Goal: Information Seeking & Learning: Find specific fact

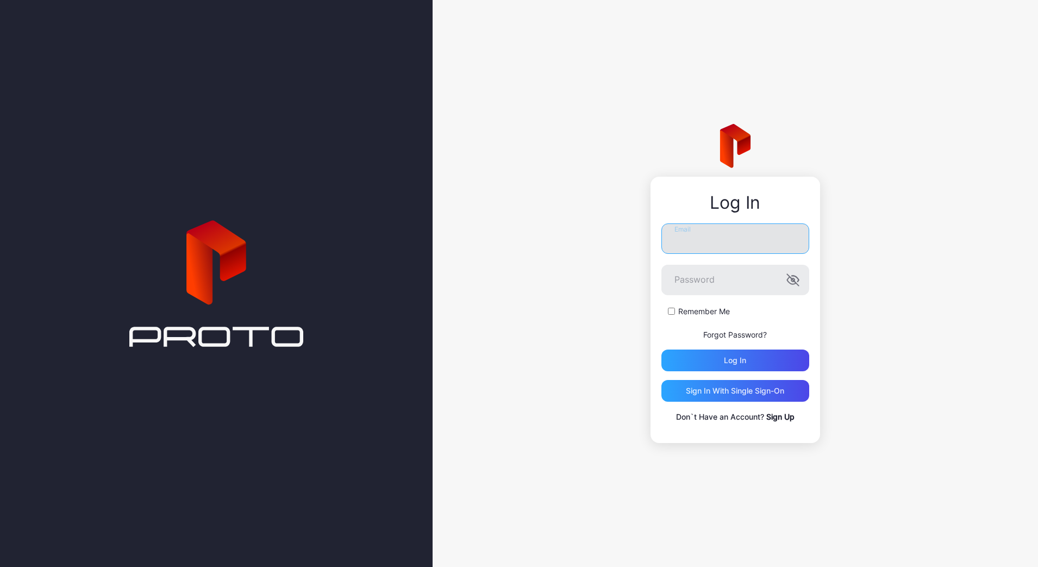
type input "**********"
drag, startPoint x: 701, startPoint y: 232, endPoint x: 718, endPoint y: 246, distance: 21.2
click at [703, 232] on input "**********" at bounding box center [735, 238] width 148 height 30
click at [677, 367] on div "Log in" at bounding box center [735, 360] width 148 height 22
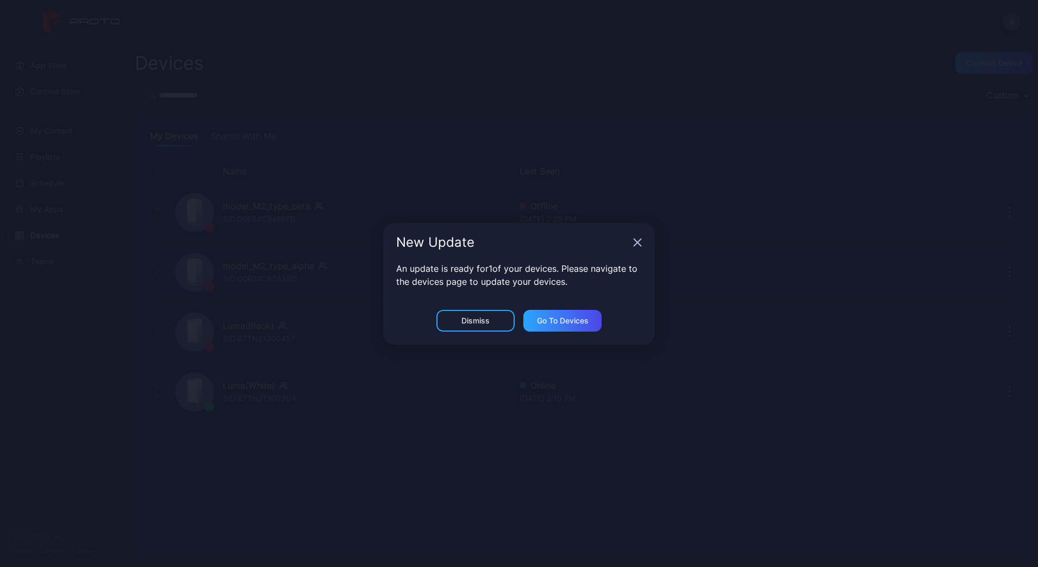
click at [636, 247] on div "New Update" at bounding box center [519, 242] width 272 height 39
click at [638, 244] on icon "button" at bounding box center [637, 242] width 9 height 9
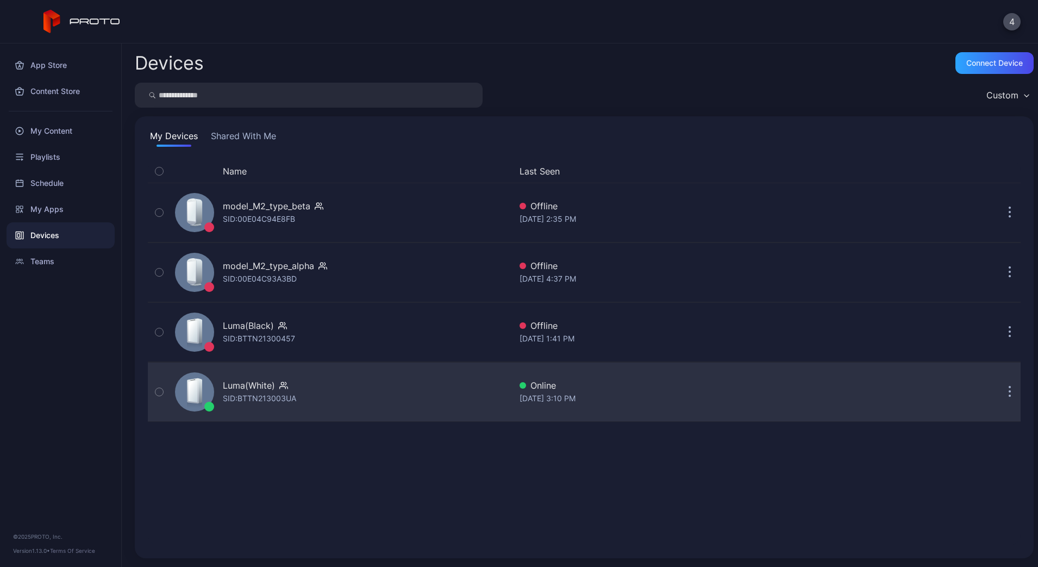
click at [274, 389] on div "Luma(White)" at bounding box center [249, 385] width 52 height 13
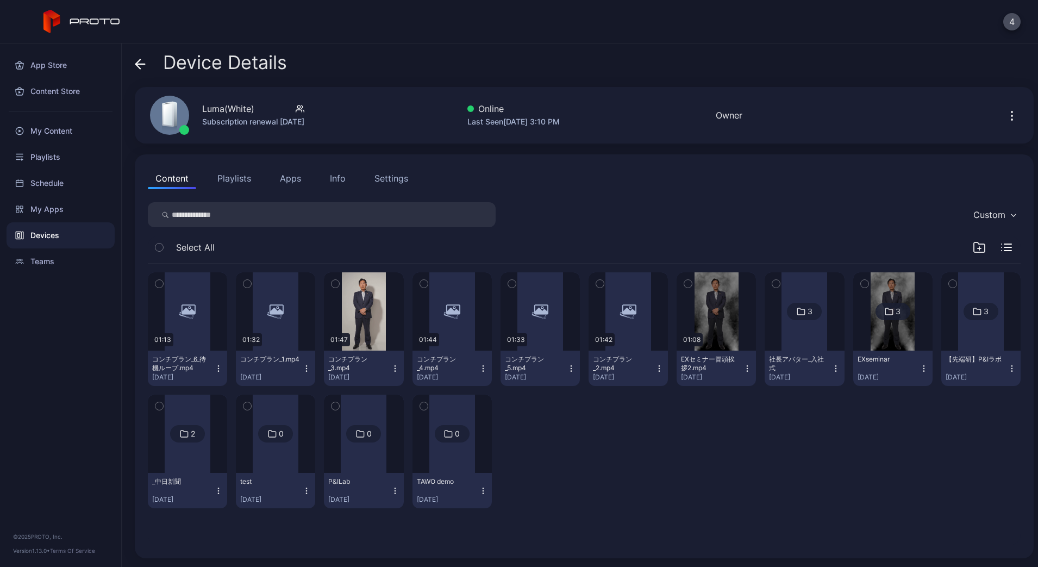
click at [335, 176] on div "Info" at bounding box center [338, 178] width 16 height 13
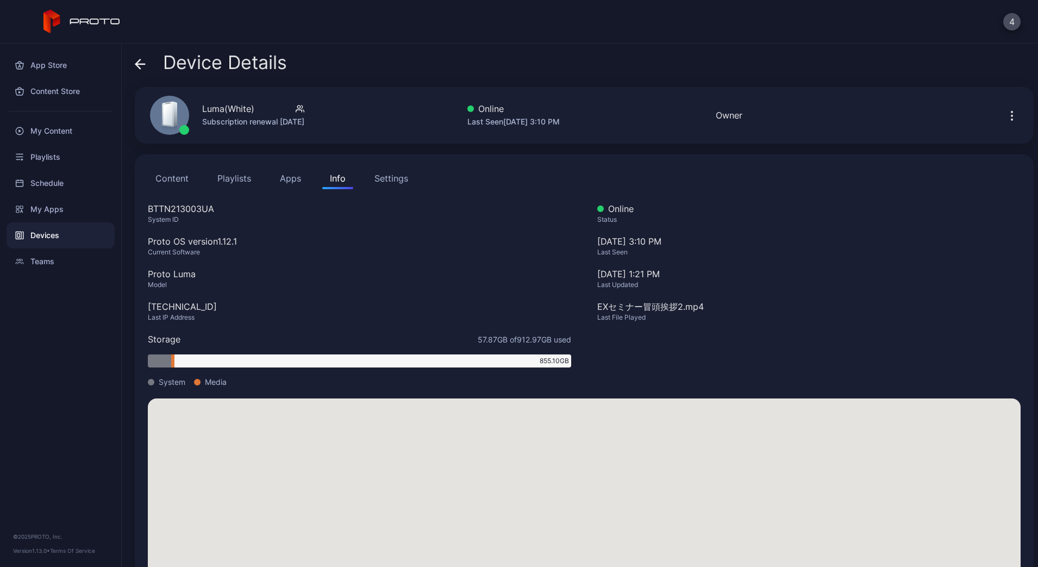
scroll to position [48, 0]
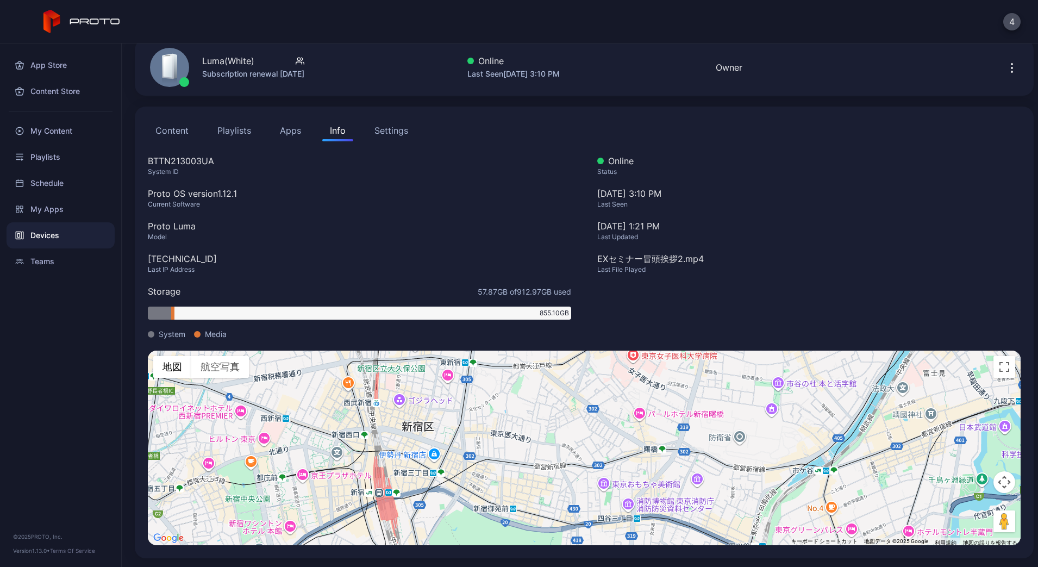
drag, startPoint x: 469, startPoint y: 448, endPoint x: 666, endPoint y: 437, distance: 196.4
click at [665, 437] on div "キーボードでのドラッグ操作を有効にするには、Alt+Enter キーを押します。キーボードでのドラッグが有効になったら、矢印キーを使用してマーカーを移動します…" at bounding box center [584, 447] width 873 height 195
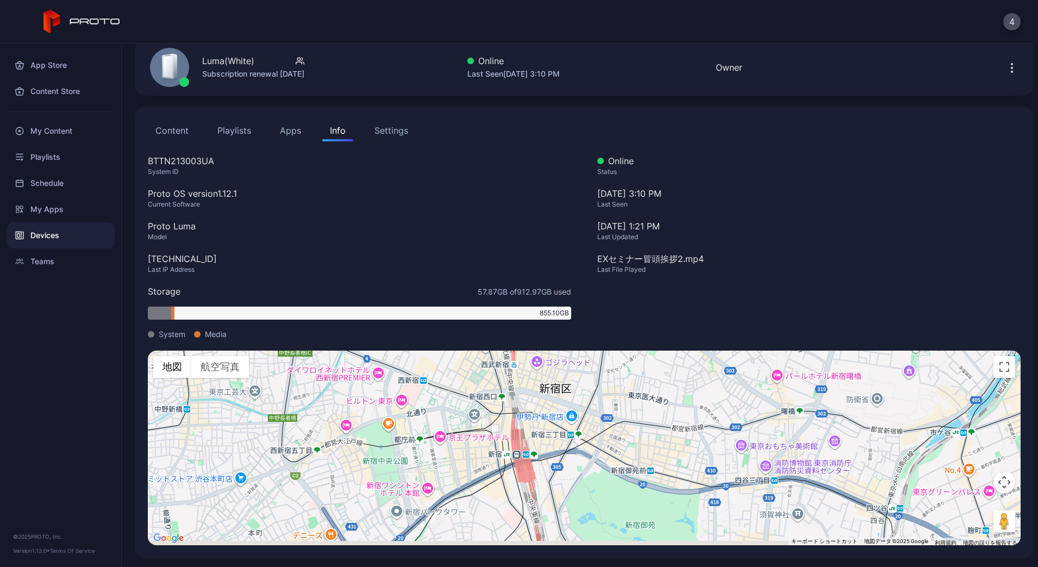
drag, startPoint x: 381, startPoint y: 483, endPoint x: 450, endPoint y: 440, distance: 81.6
click at [450, 440] on div "キーボードでのドラッグ操作を有効にするには、Alt+Enter キーを押します。キーボードでのドラッグが有効になったら、矢印キーを使用してマーカーを移動します…" at bounding box center [584, 447] width 873 height 195
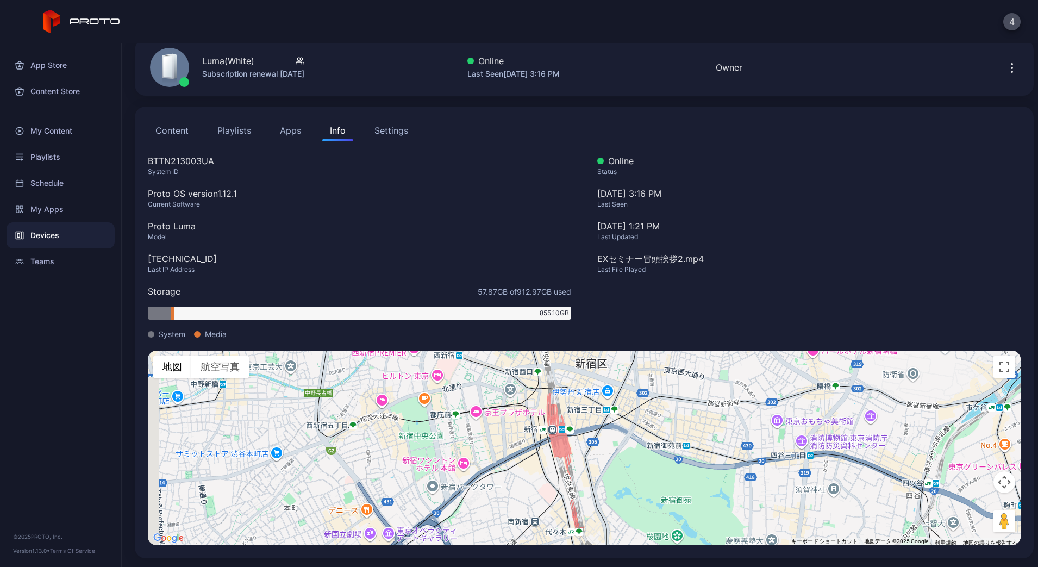
drag, startPoint x: 432, startPoint y: 456, endPoint x: 459, endPoint y: 432, distance: 35.4
click at [459, 432] on div "キーボードでのドラッグ操作を有効にするには、Alt+Enter キーを押します。キーボードでのドラッグが有効になったら、矢印キーを使用してマーカーを移動します…" at bounding box center [584, 447] width 873 height 195
click at [335, 134] on div "Info" at bounding box center [338, 130] width 16 height 13
click at [47, 230] on div "Devices" at bounding box center [61, 235] width 108 height 26
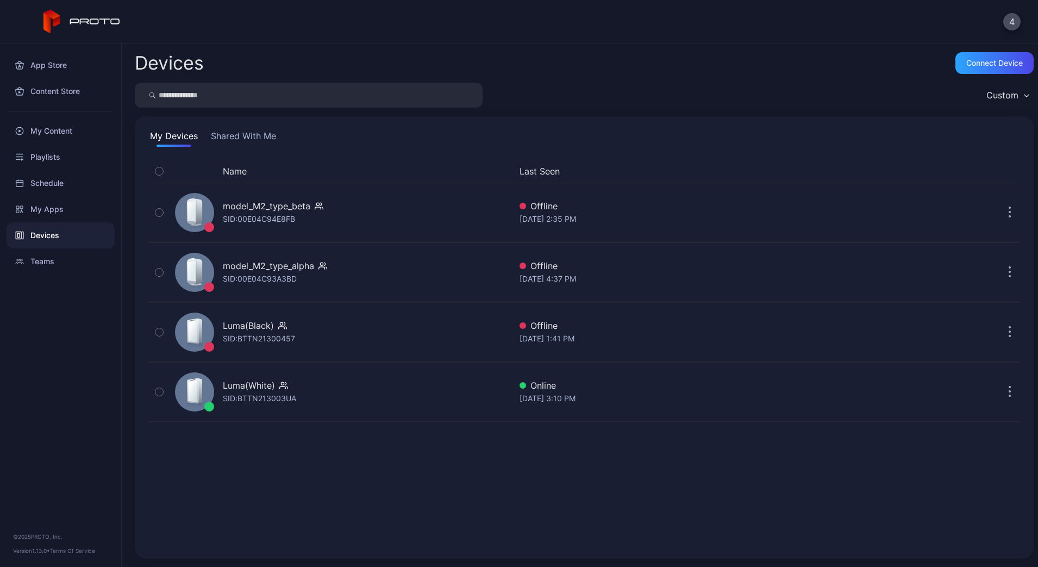
click at [260, 142] on button "Shared With Me" at bounding box center [244, 137] width 70 height 17
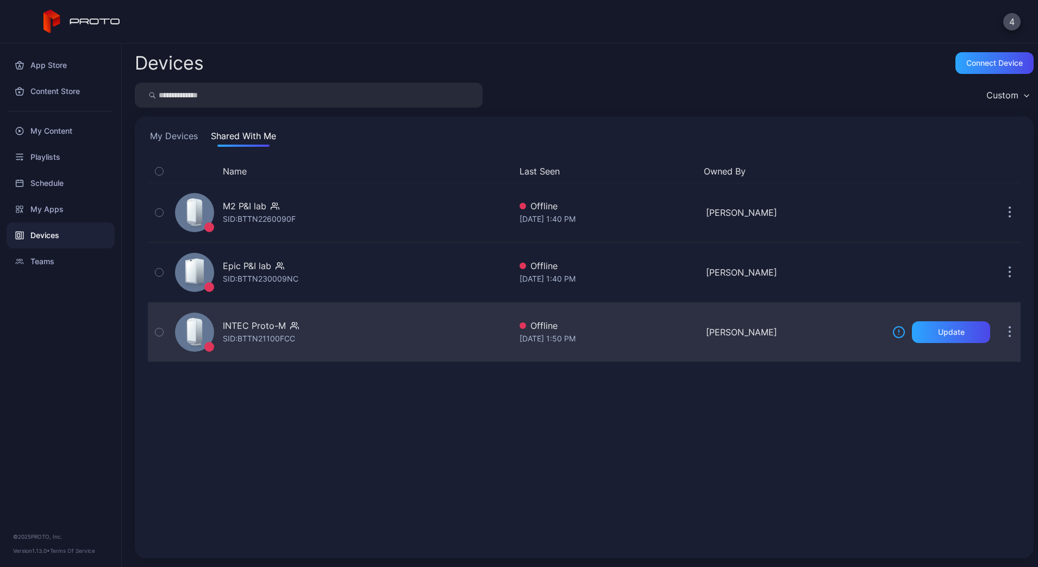
click at [287, 330] on div "INTEC Proto-M" at bounding box center [261, 325] width 76 height 13
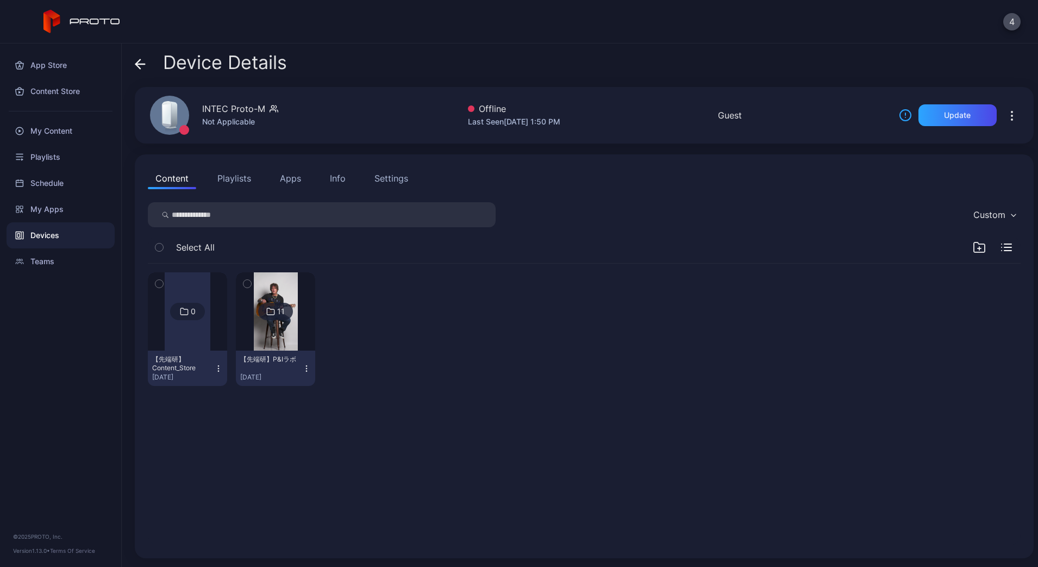
click at [338, 183] on div "Info" at bounding box center [338, 178] width 16 height 13
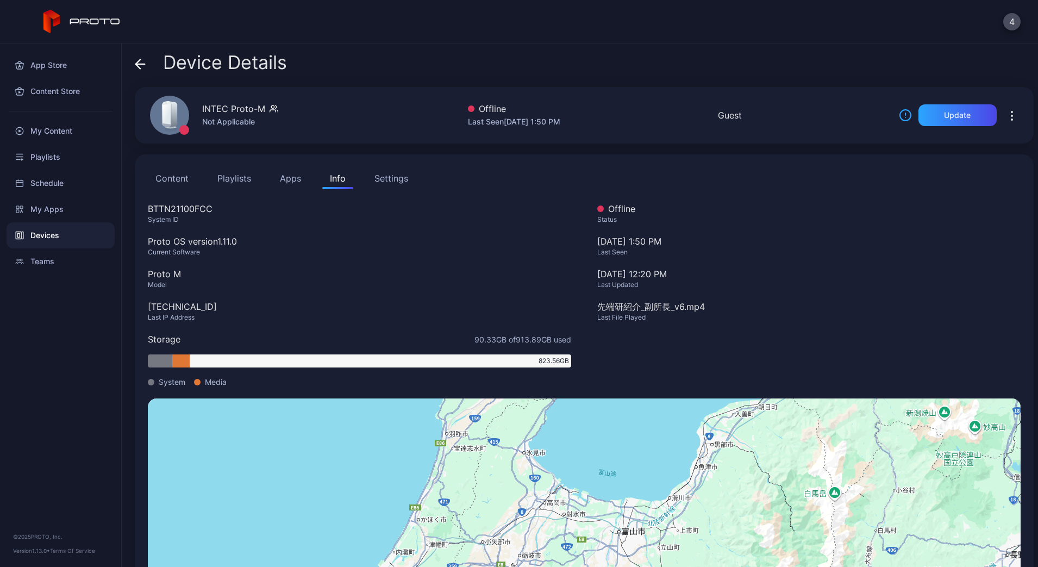
scroll to position [48, 0]
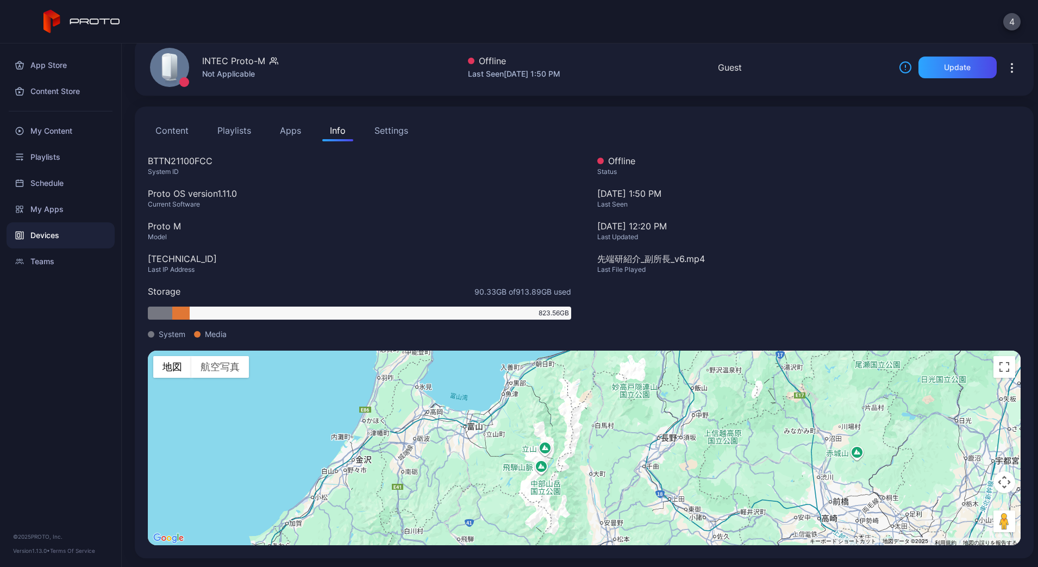
click at [958, 237] on div "Last Updated" at bounding box center [808, 237] width 423 height 9
click at [341, 133] on div "Info" at bounding box center [338, 130] width 16 height 13
click at [1007, 62] on div at bounding box center [1013, 68] width 35 height 22
click at [1005, 63] on icon "button" at bounding box center [1011, 67] width 13 height 13
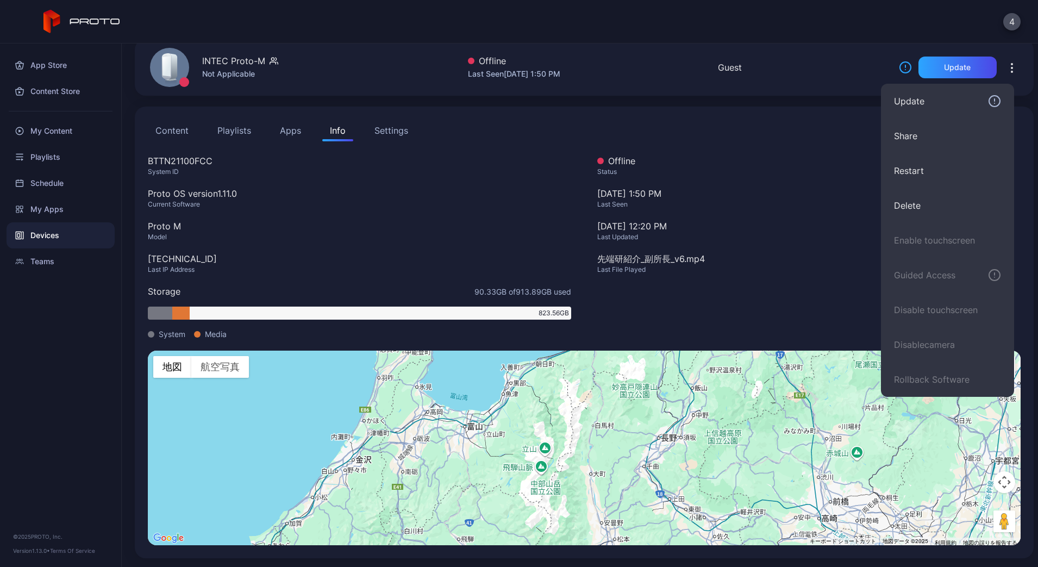
click at [424, 177] on div "BTTN21100FCC System ID Proto OS version 1.11.0 Current Software Proto M Model […" at bounding box center [359, 252] width 423 height 196
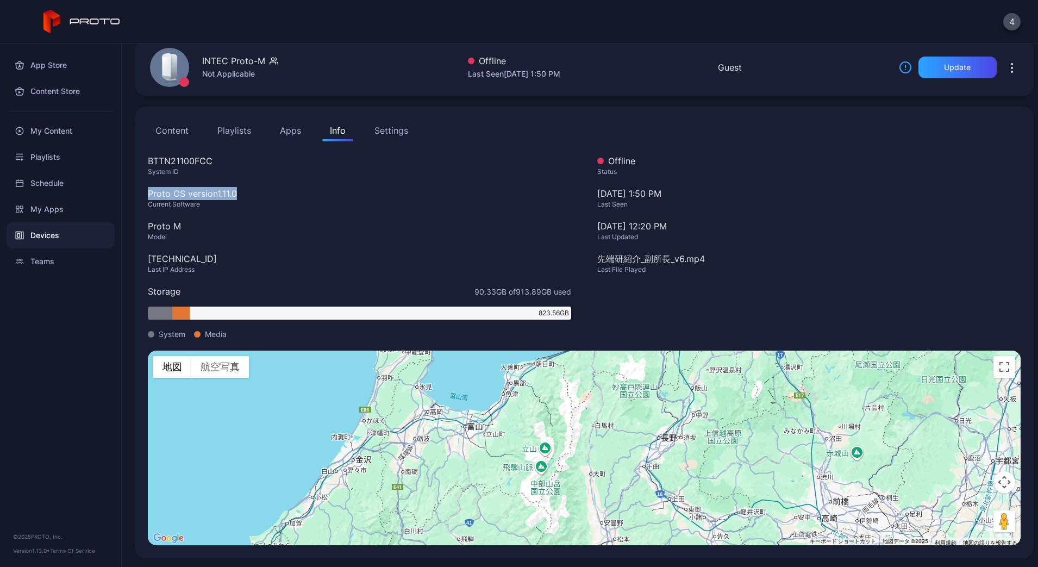
click at [61, 230] on div "Devices" at bounding box center [61, 235] width 108 height 26
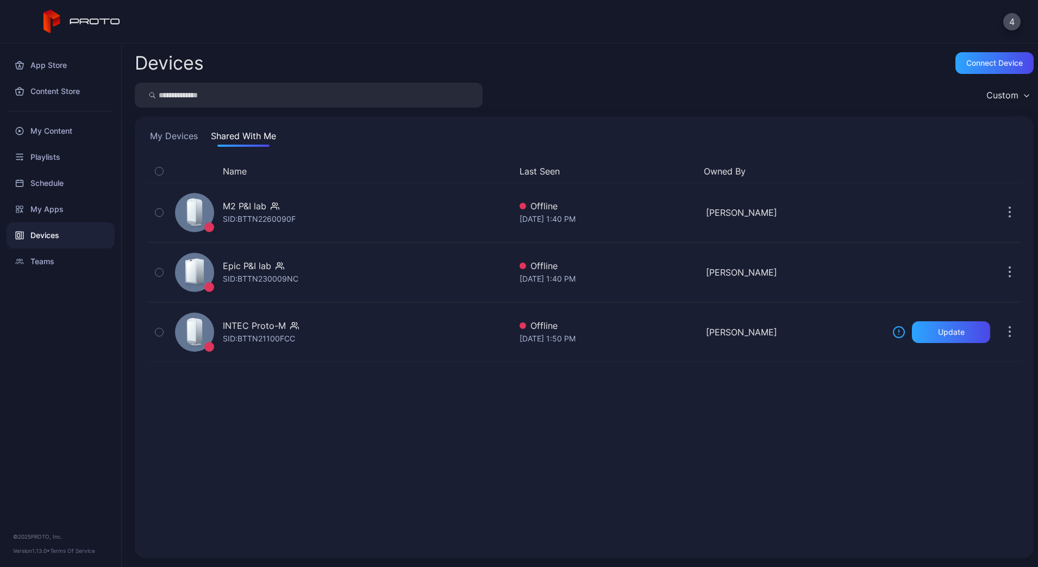
click at [185, 137] on button "My Devices" at bounding box center [174, 137] width 52 height 17
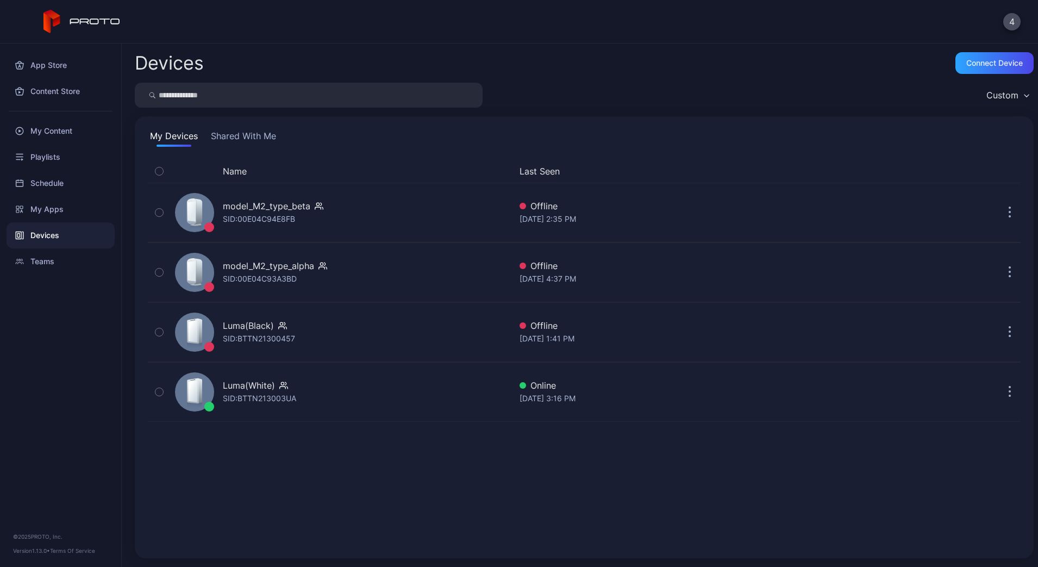
click at [265, 133] on button "Shared With Me" at bounding box center [244, 137] width 70 height 17
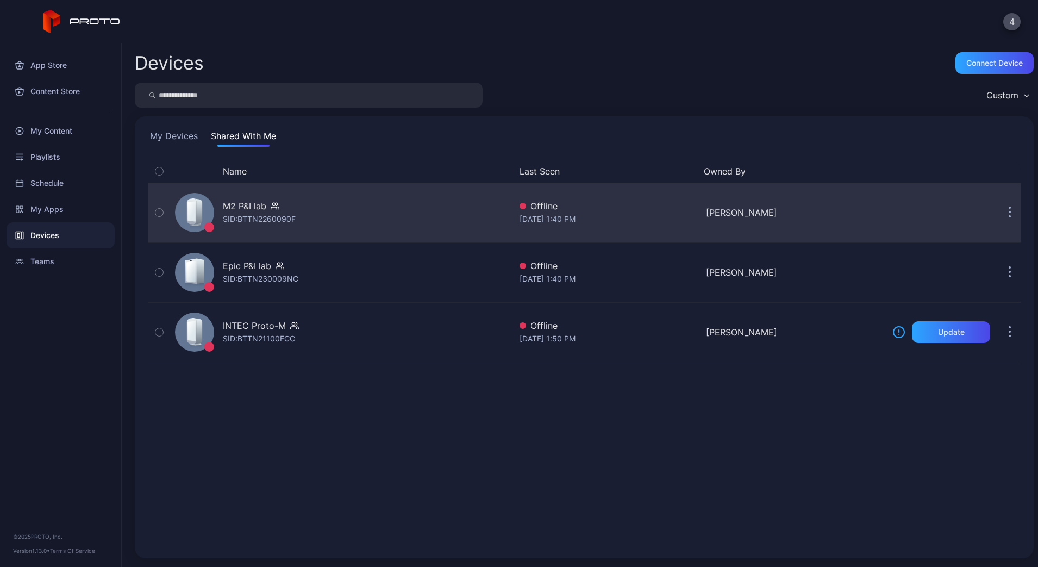
click at [257, 228] on div "M2 P&I lab SID: BTTN2260090F" at bounding box center [341, 212] width 340 height 54
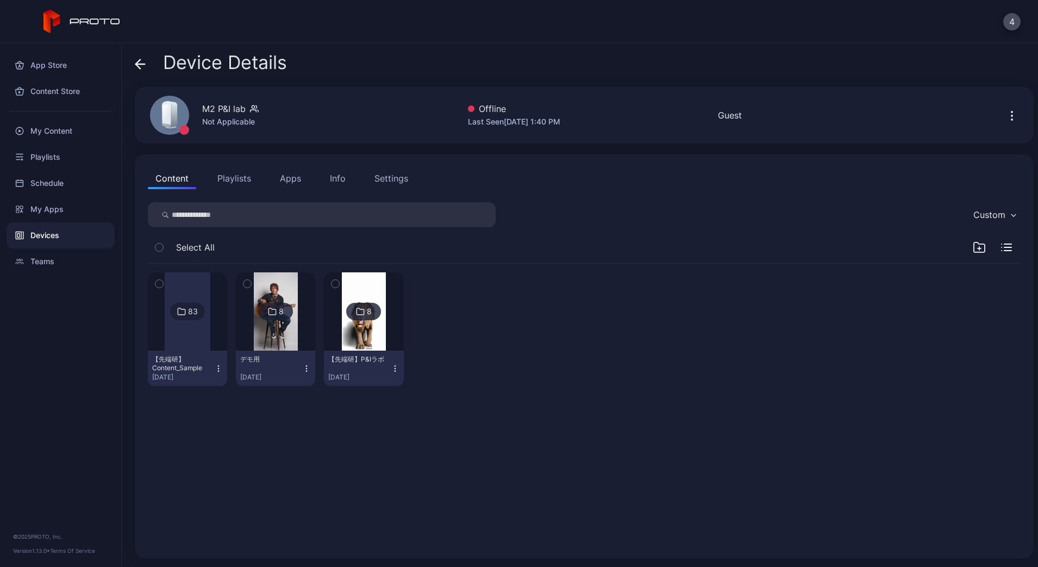
click at [344, 182] on div "Info" at bounding box center [338, 178] width 16 height 13
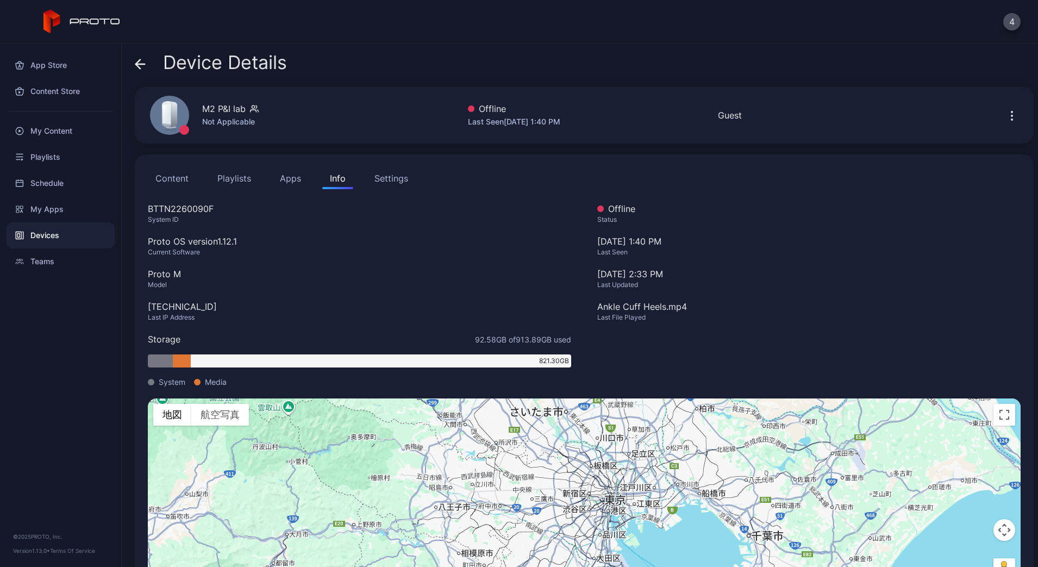
click at [134, 61] on div "Device Details M2 P&I lab Not Applicable Offline Last Seen [DATE] 1:40 PM Guest…" at bounding box center [580, 304] width 916 height 523
click at [137, 60] on icon at bounding box center [140, 64] width 11 height 11
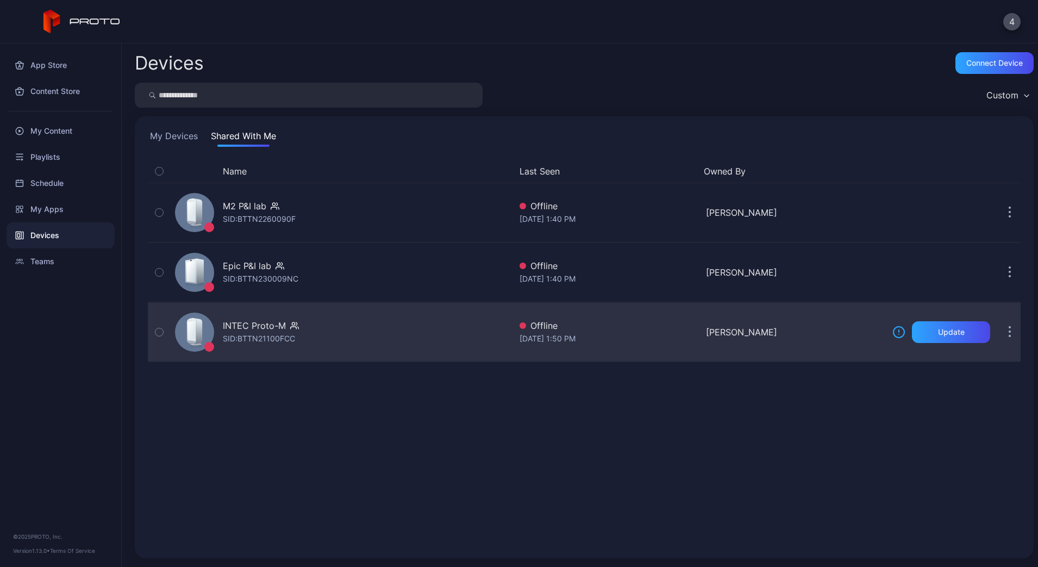
click at [266, 334] on div "SID: BTTN21100FCC" at bounding box center [259, 338] width 72 height 13
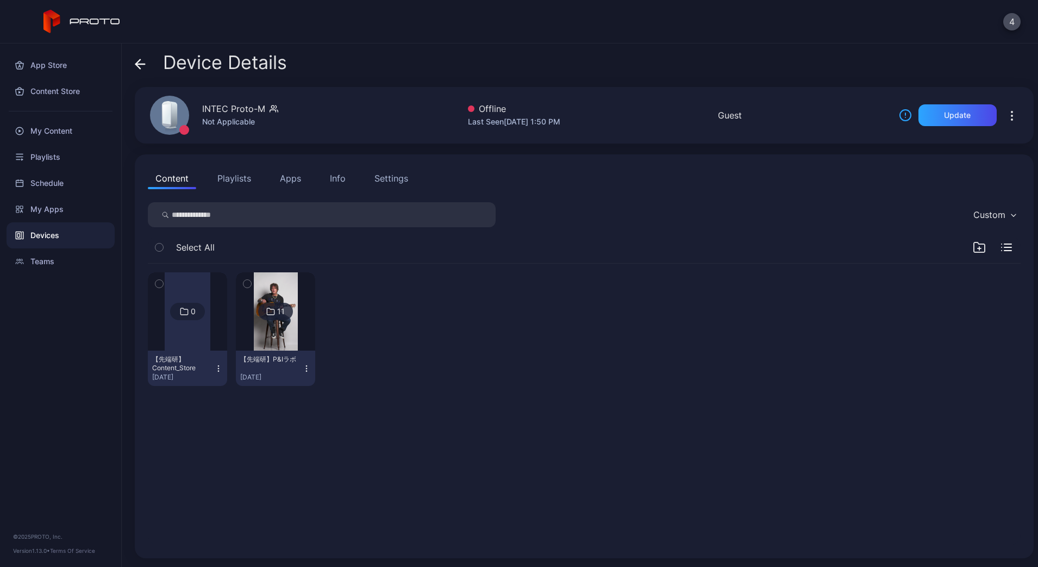
click at [139, 67] on icon at bounding box center [138, 63] width 4 height 9
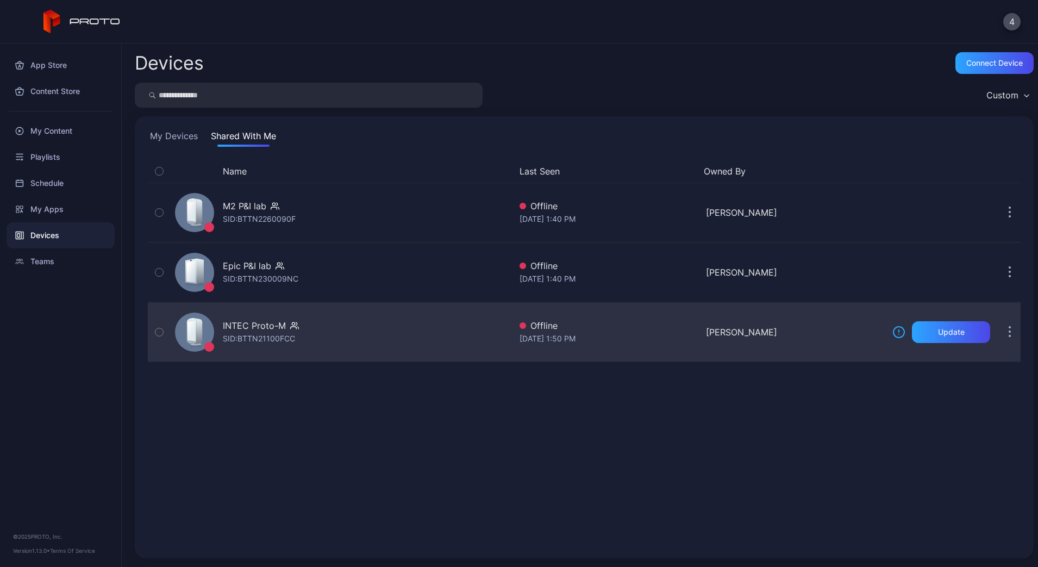
click at [340, 322] on div "INTEC Proto-M SID: BTTN21100FCC" at bounding box center [341, 332] width 340 height 54
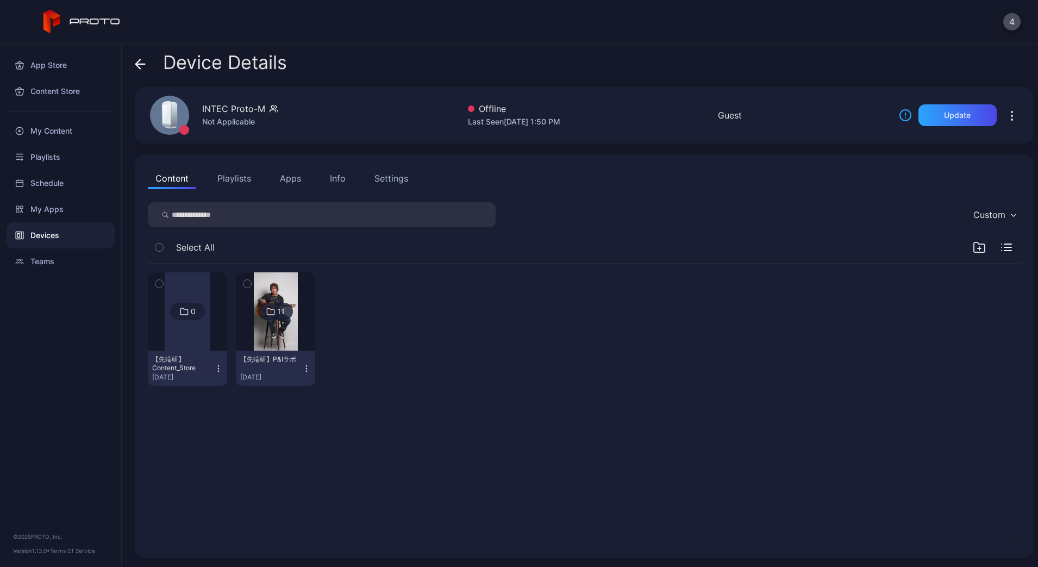
click at [239, 184] on button "Playlists" at bounding box center [234, 178] width 49 height 22
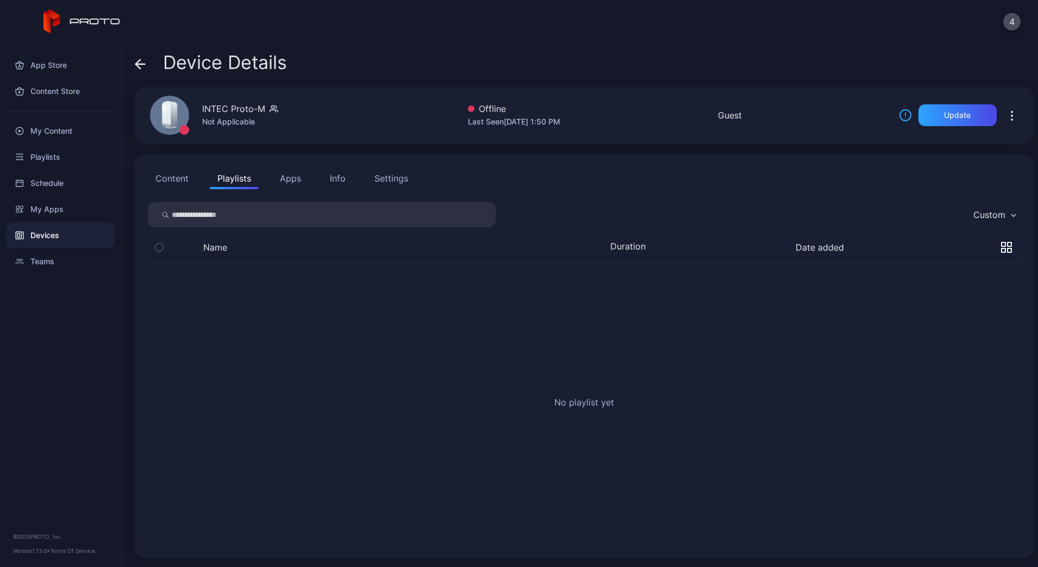
click at [301, 185] on button "Apps" at bounding box center [290, 178] width 36 height 22
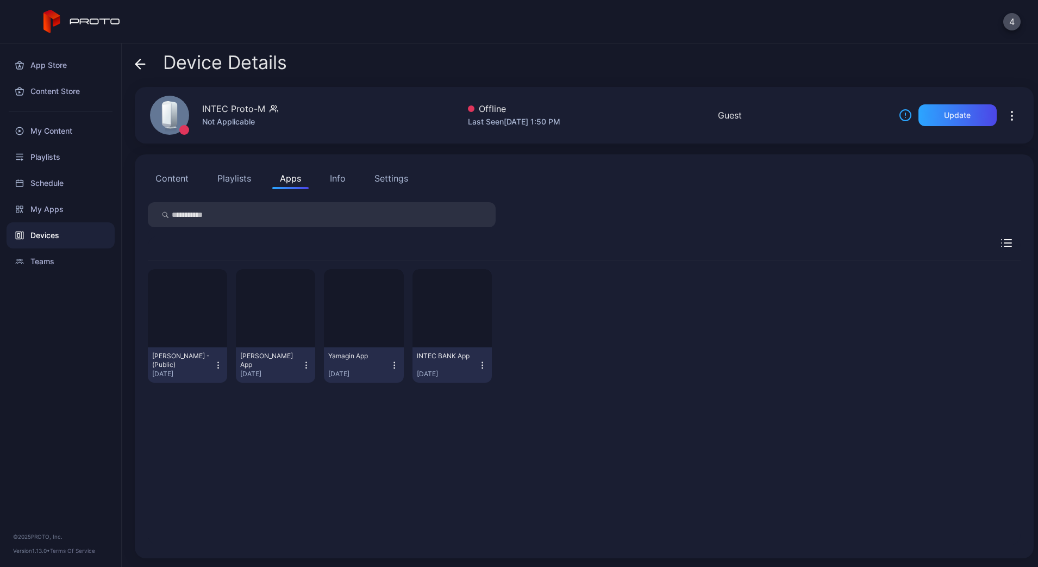
click at [344, 179] on div "Info" at bounding box center [338, 178] width 16 height 13
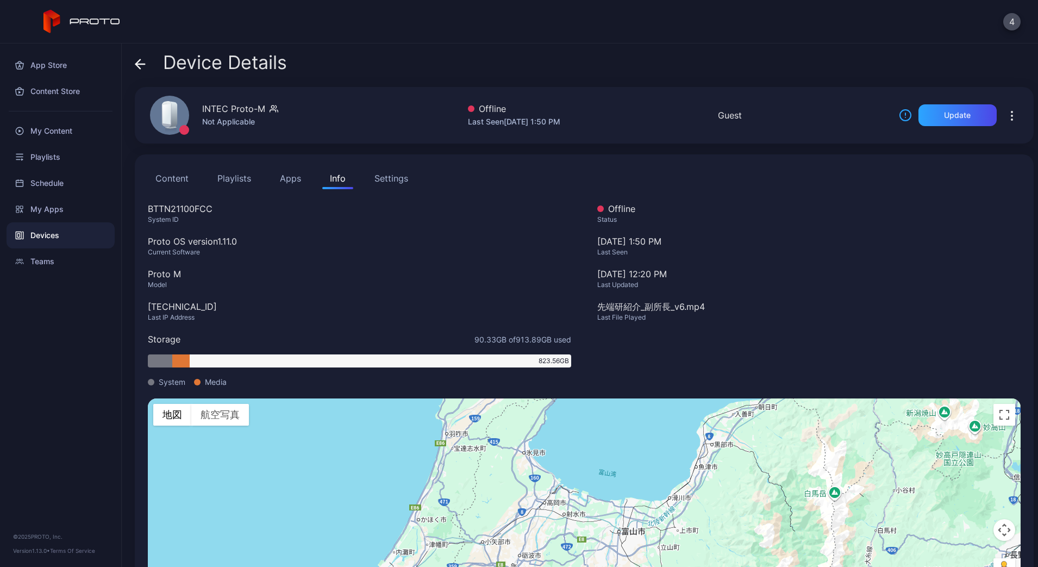
click at [184, 208] on div "BTTN21100FCC" at bounding box center [359, 208] width 423 height 13
copy div "BTTN21100FCC"
click at [156, 217] on div "System ID" at bounding box center [359, 219] width 423 height 9
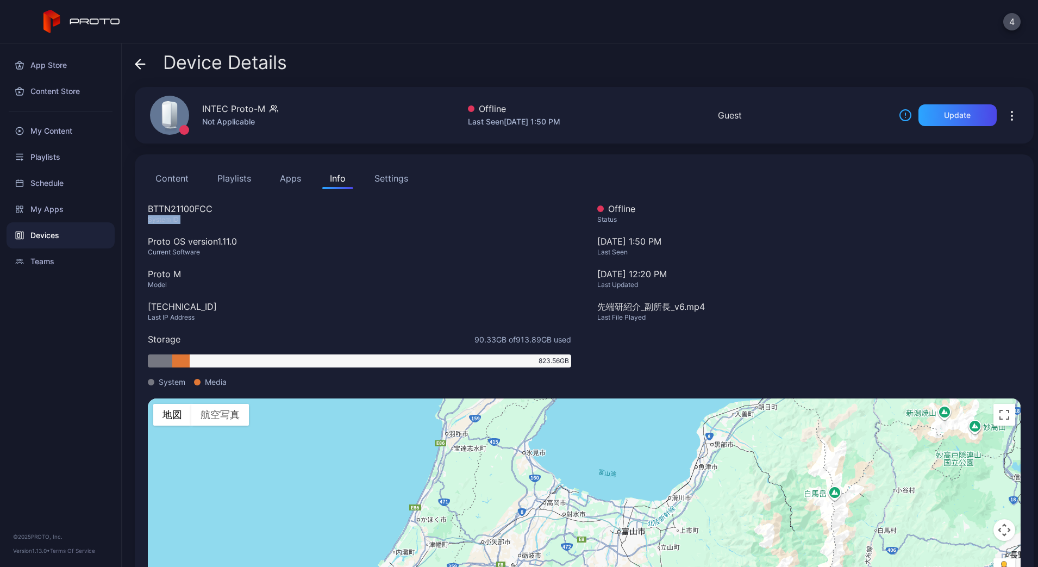
drag, startPoint x: 156, startPoint y: 217, endPoint x: 179, endPoint y: 216, distance: 23.4
click at [179, 216] on div "System ID" at bounding box center [359, 219] width 423 height 9
copy div "System ID"
click at [174, 173] on button "Content" at bounding box center [172, 178] width 48 height 22
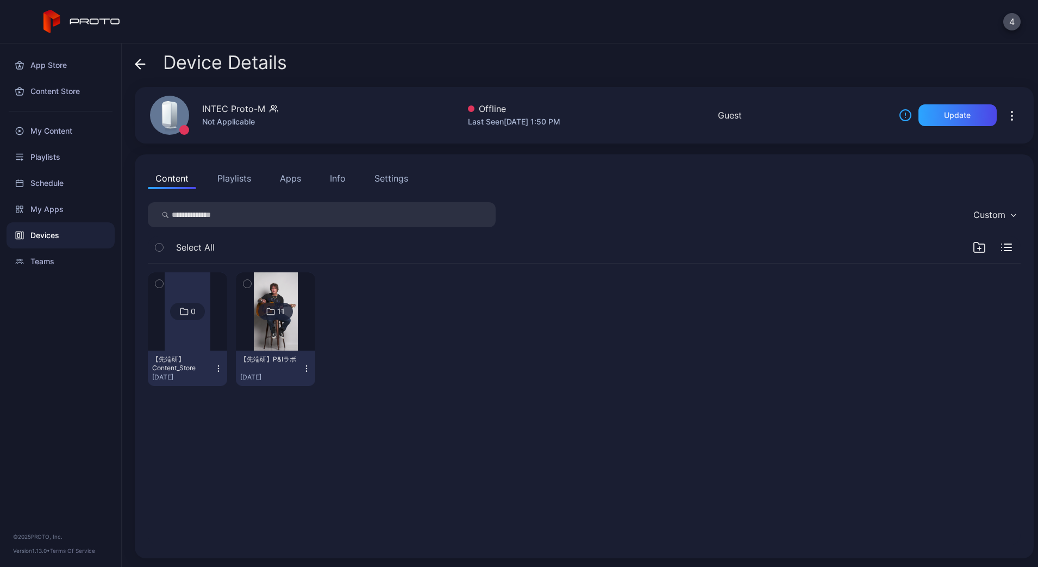
click at [231, 173] on button "Playlists" at bounding box center [234, 178] width 49 height 22
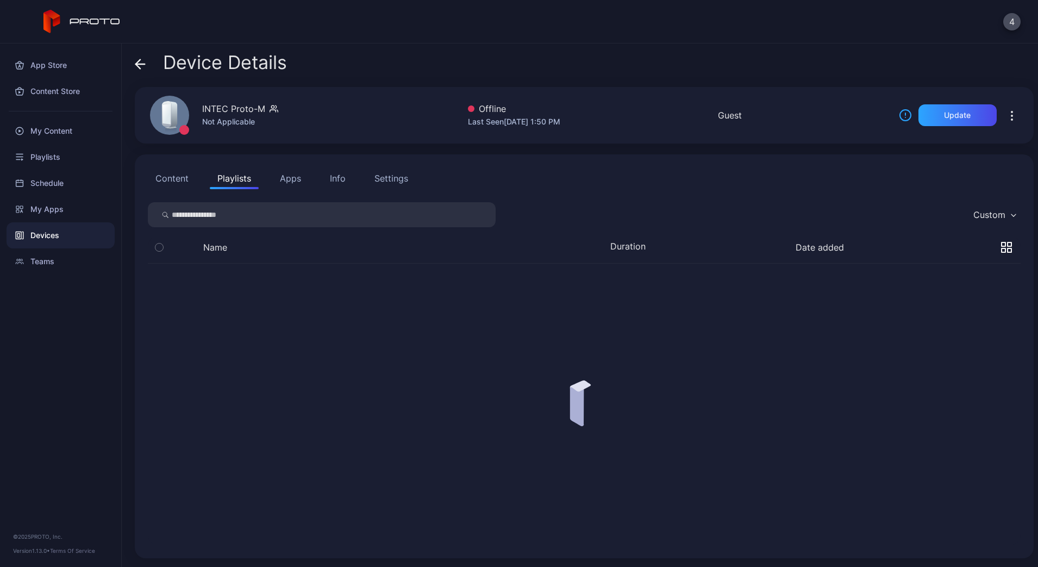
click at [348, 173] on button "Info" at bounding box center [337, 178] width 31 height 22
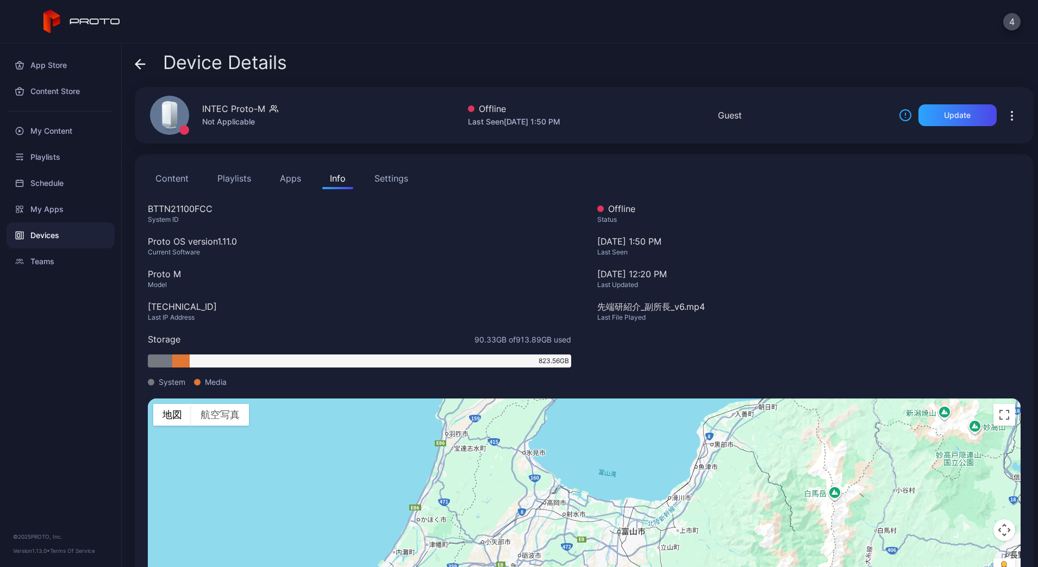
click at [197, 240] on div "Proto OS version 1.11.0" at bounding box center [359, 241] width 423 height 13
copy div "Proto OS version 1.11.0"
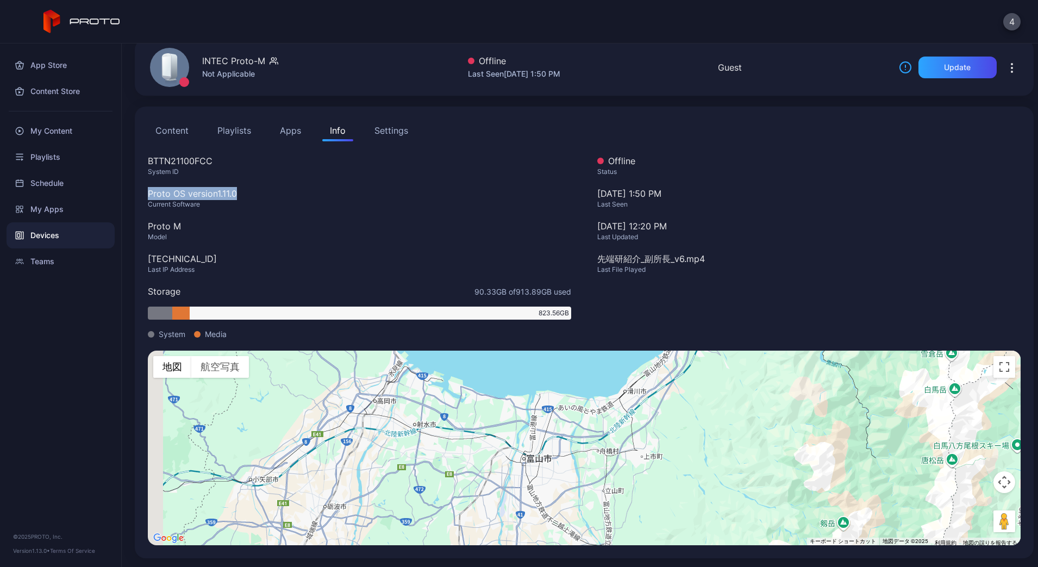
drag, startPoint x: 347, startPoint y: 408, endPoint x: 450, endPoint y: 499, distance: 137.8
click at [450, 499] on div "キーボードでのドラッグ操作を有効にするには、Alt+Enter キーを押します。キーボードでのドラッグが有効になったら、矢印キーを使用してマーカーを移動します…" at bounding box center [584, 447] width 873 height 195
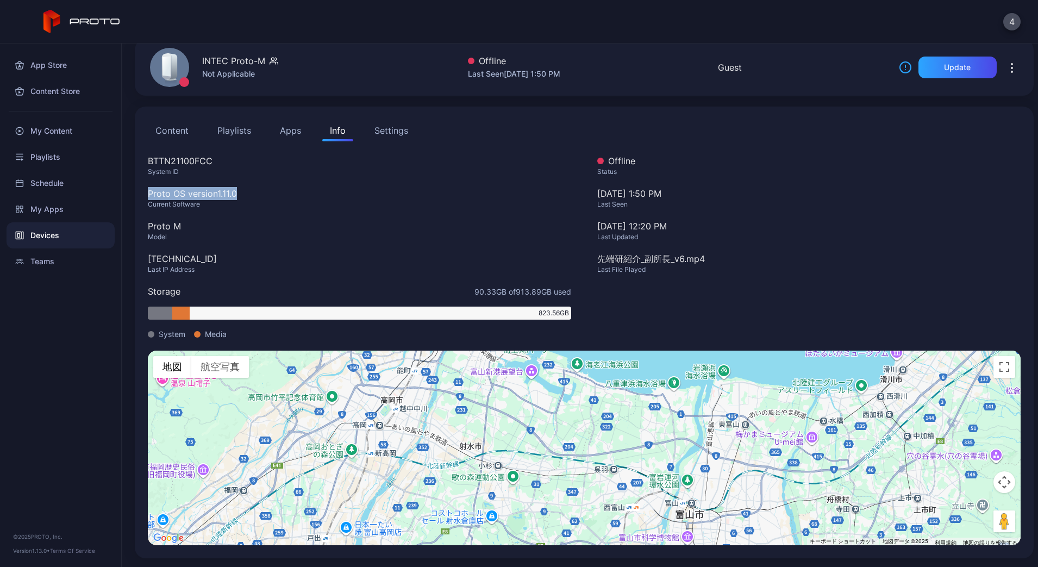
drag, startPoint x: 545, startPoint y: 413, endPoint x: 468, endPoint y: 473, distance: 97.6
click at [467, 474] on div "キーボードでのドラッグ操作を有効にするには、Alt+Enter キーを押します。キーボードでのドラッグが有効になったら、矢印キーを使用してマーカーを移動します…" at bounding box center [584, 447] width 873 height 195
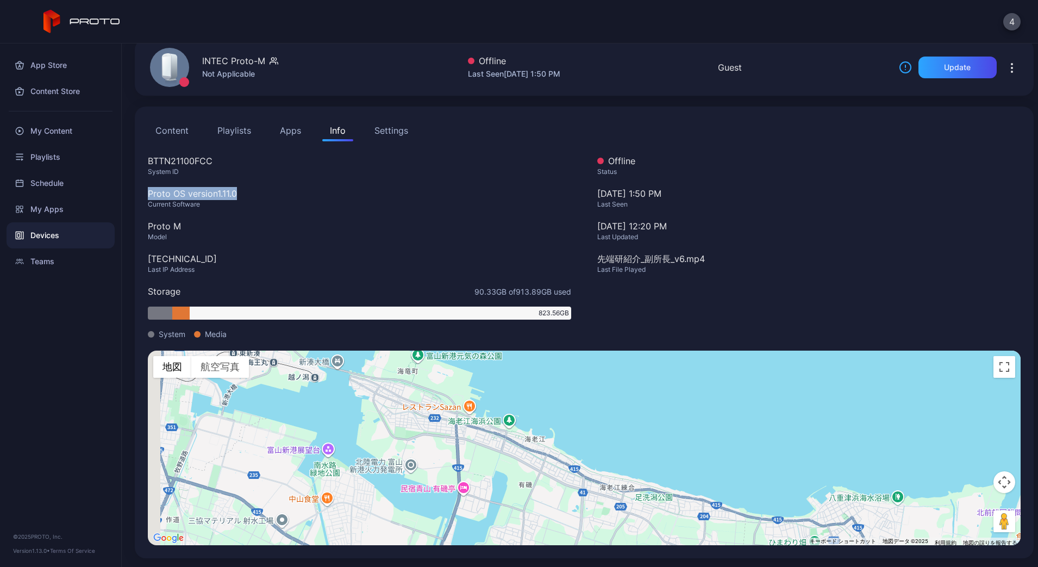
drag, startPoint x: 427, startPoint y: 434, endPoint x: 450, endPoint y: 472, distance: 44.2
click at [450, 472] on div "キーボードでのドラッグ操作を有効にするには、Alt+Enter キーを押します。キーボードでのドラッグが有効になったら、矢印キーを使用してマーカーを移動します…" at bounding box center [584, 447] width 873 height 195
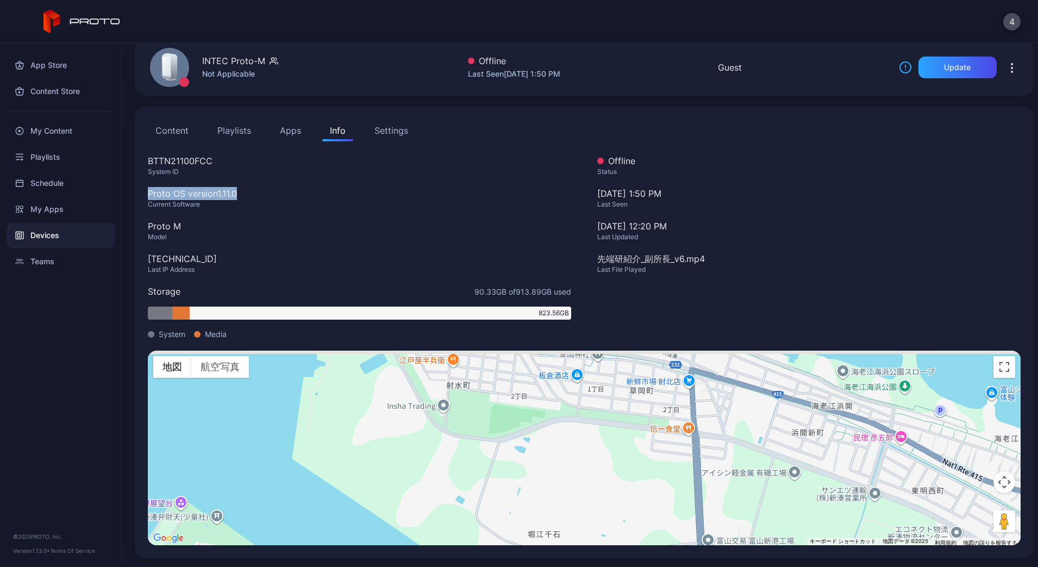
drag, startPoint x: 378, startPoint y: 422, endPoint x: 370, endPoint y: 468, distance: 47.4
click at [370, 468] on div "キーボードでのドラッグ操作を有効にするには、Alt+Enter キーを押します。キーボードでのドラッグが有効になったら、矢印キーを使用してマーカーを移動します…" at bounding box center [584, 447] width 873 height 195
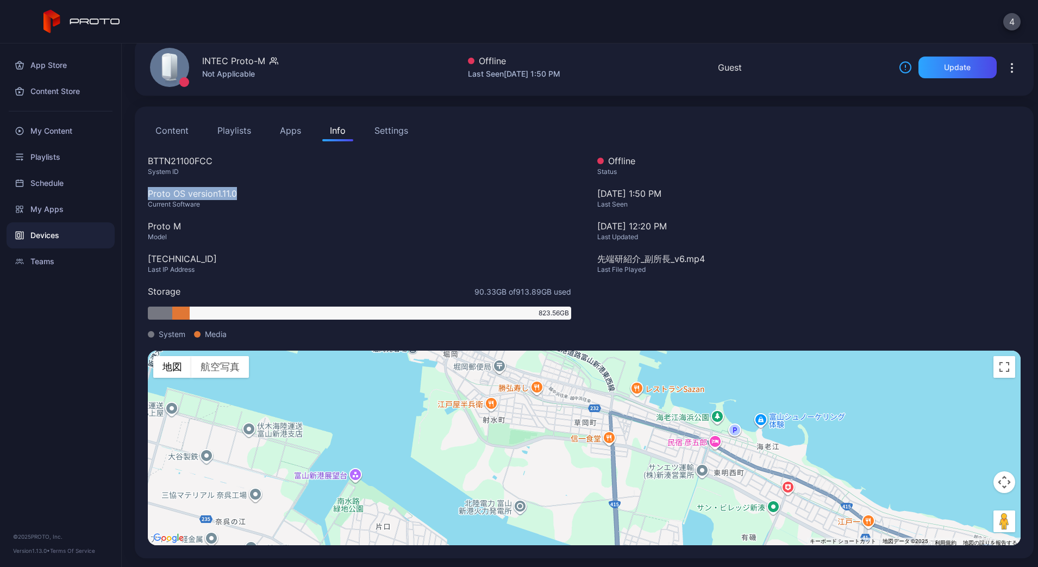
drag, startPoint x: 584, startPoint y: 432, endPoint x: 555, endPoint y: 431, distance: 29.3
click at [555, 431] on div "キーボードでのドラッグ操作を有効にするには、Alt+Enter キーを押します。キーボードでのドラッグが有効になったら、矢印キーを使用してマーカーを移動します…" at bounding box center [584, 447] width 873 height 195
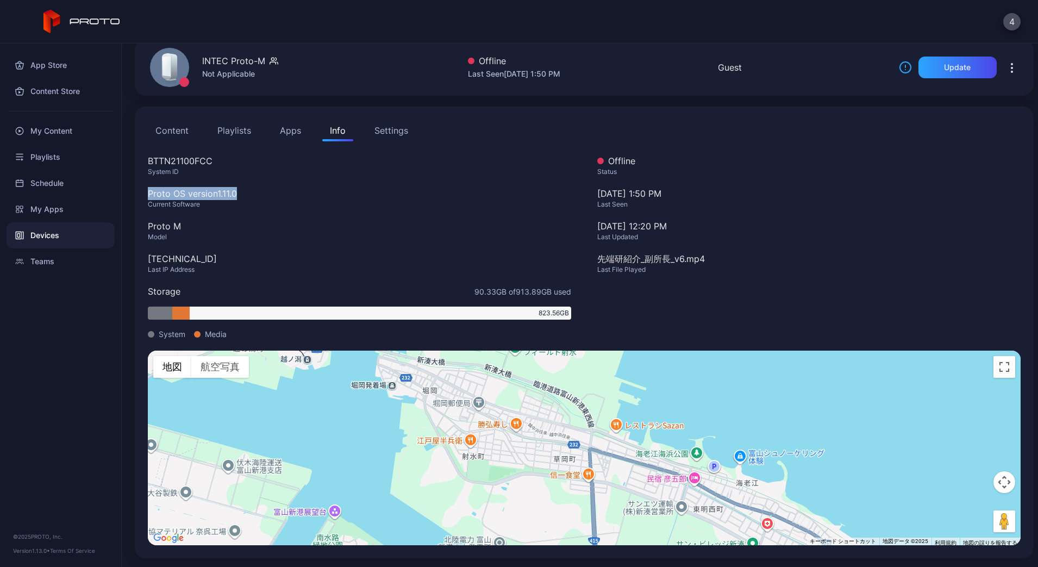
drag, startPoint x: 553, startPoint y: 428, endPoint x: 531, endPoint y: 466, distance: 43.1
click at [531, 466] on div "キーボードでのドラッグ操作を有効にするには、Alt+Enter キーを押します。キーボードでのドラッグが有効になったら、矢印キーを使用してマーカーを移動します…" at bounding box center [584, 447] width 873 height 195
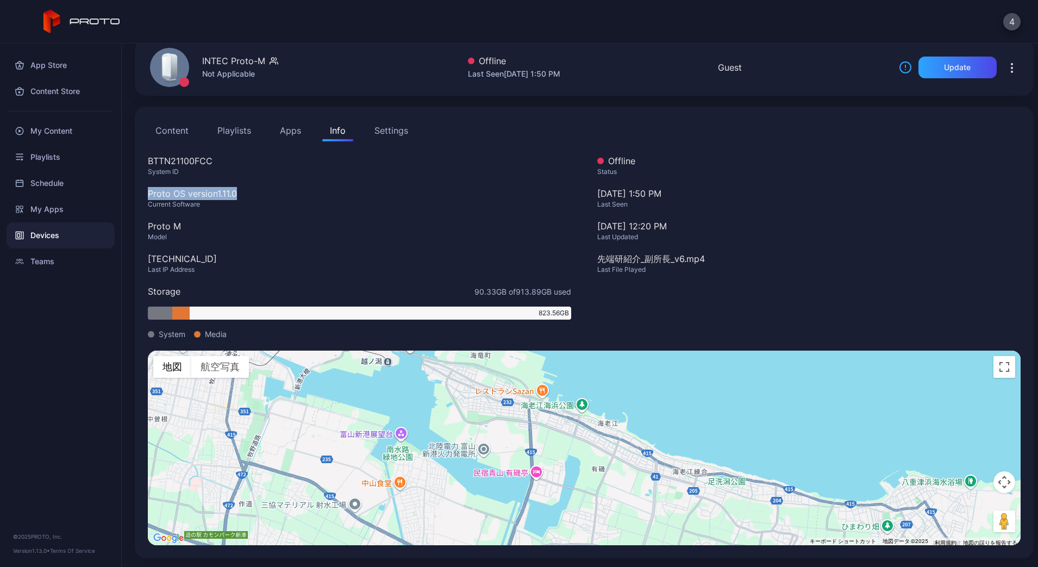
drag, startPoint x: 409, startPoint y: 433, endPoint x: 427, endPoint y: 385, distance: 51.6
click at [417, 400] on div "キーボードでのドラッグ操作を有効にするには、Alt+Enter キーを押します。キーボードでのドラッグが有効になったら、矢印キーを使用してマーカーを移動します…" at bounding box center [584, 447] width 873 height 195
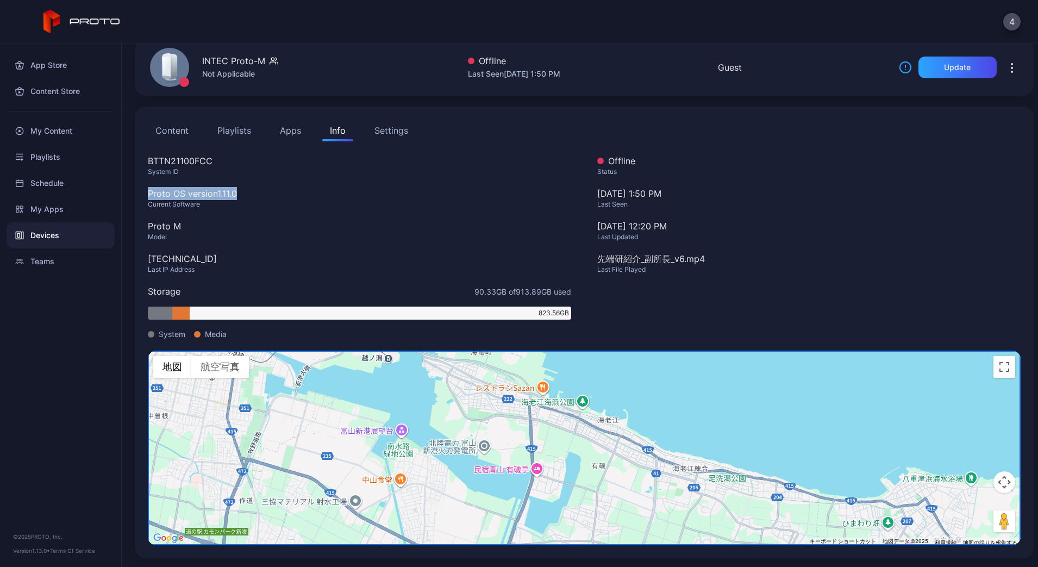
click at [49, 234] on div "Devices" at bounding box center [61, 235] width 108 height 26
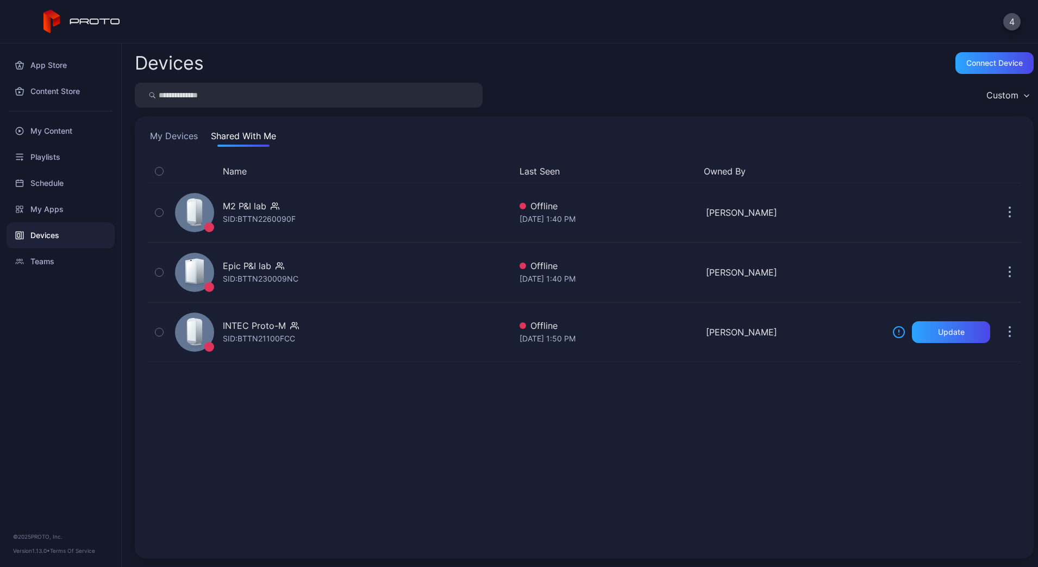
click at [176, 141] on button "My Devices" at bounding box center [174, 137] width 52 height 17
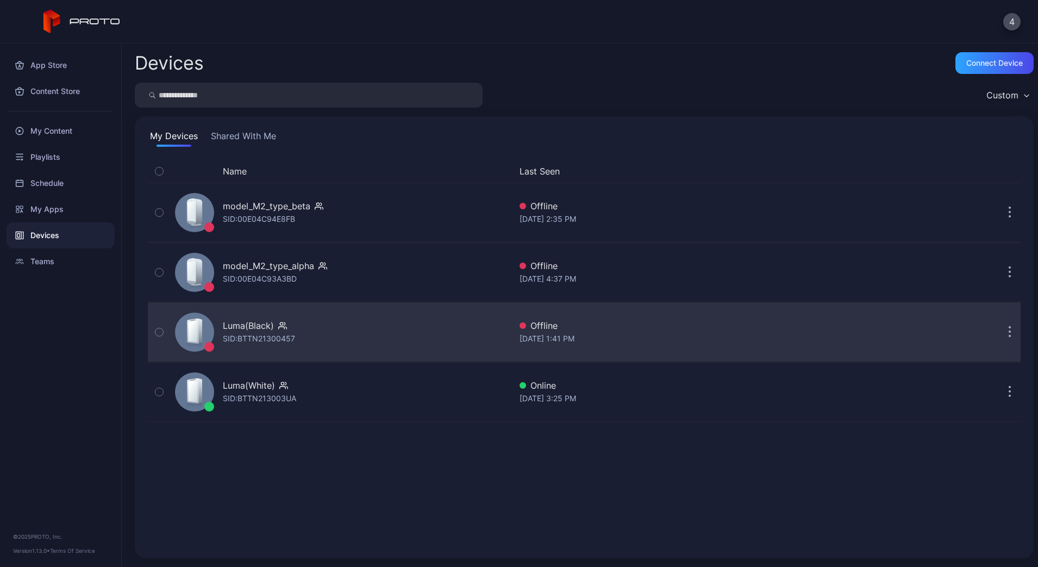
click at [264, 330] on div "Luma(Black)" at bounding box center [248, 325] width 51 height 13
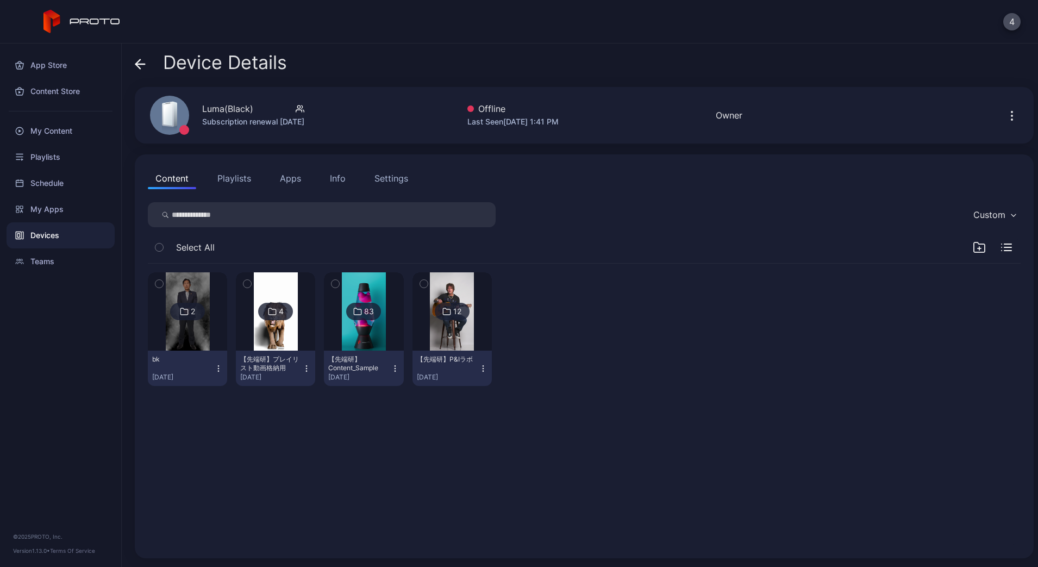
click at [330, 179] on div "Info" at bounding box center [338, 178] width 16 height 13
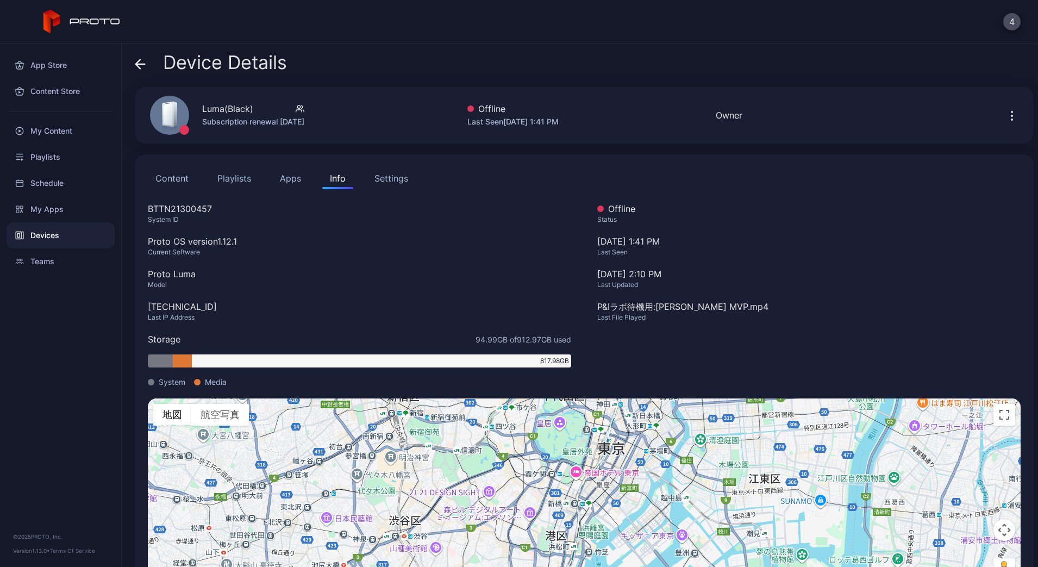
drag, startPoint x: 427, startPoint y: 465, endPoint x: 462, endPoint y: 497, distance: 47.3
click at [462, 497] on div "キーボードでのドラッグ操作を有効にするには、Alt+Enter キーを押します。キーボードでのドラッグが有効になったら、矢印キーを使用してマーカーを移動します…" at bounding box center [584, 495] width 873 height 195
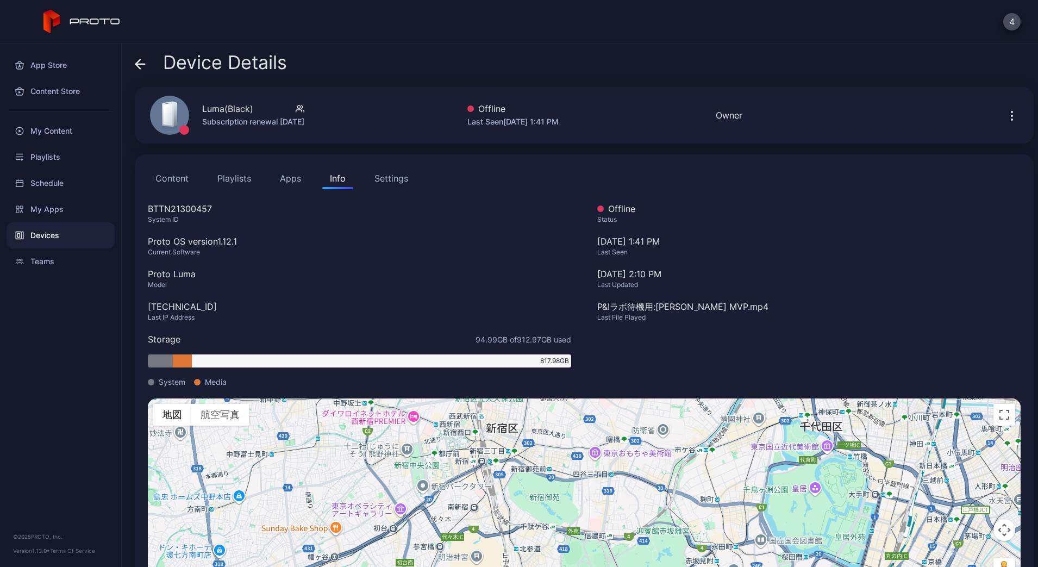
drag, startPoint x: 430, startPoint y: 463, endPoint x: 498, endPoint y: 503, distance: 78.2
click at [498, 503] on div "キーボードでのドラッグ操作を有効にするには、Alt+Enter キーを押します。キーボードでのドラッグが有効になったら、矢印キーを使用してマーカーを移動します…" at bounding box center [584, 495] width 873 height 195
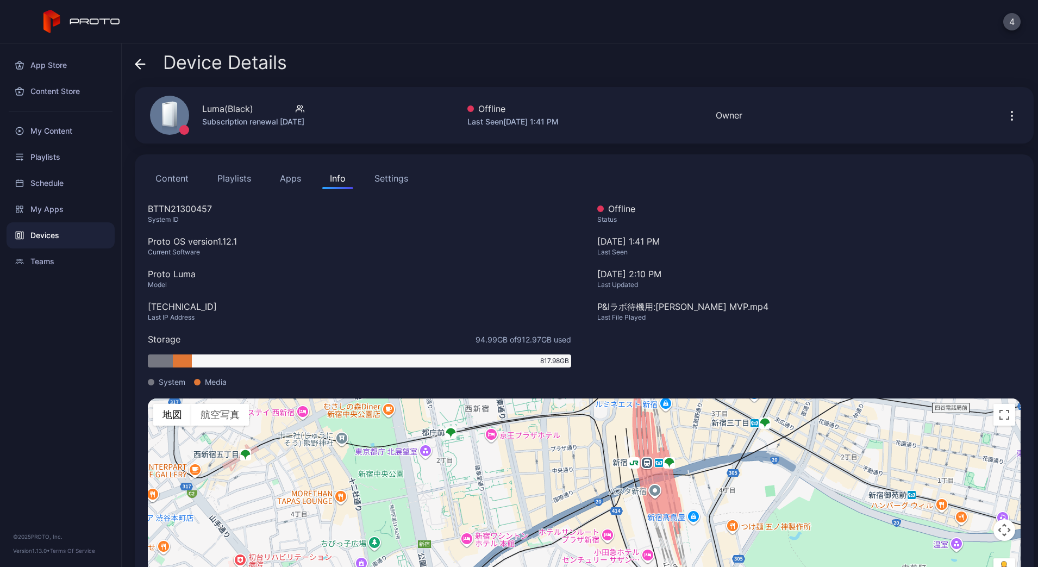
click at [427, 466] on gmp-advanced-marker at bounding box center [427, 466] width 0 height 0
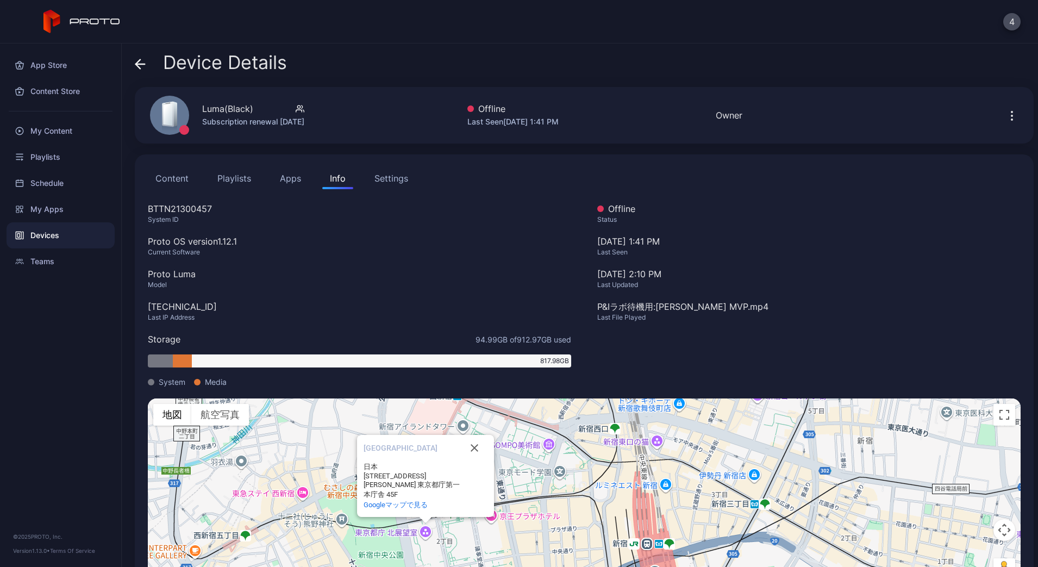
click at [460, 469] on div "日本 [STREET_ADDRESS][PERSON_NAME] [GEOGRAPHIC_DATA]" at bounding box center [425, 480] width 124 height 37
click at [397, 472] on div "[STREET_ADDRESS][PERSON_NAME] 東京都庁第一本庁舎 45F" at bounding box center [412, 486] width 98 height 28
click at [405, 473] on div "[STREET_ADDRESS][PERSON_NAME] 東京都庁第一本庁舎 45F" at bounding box center [412, 486] width 98 height 28
drag, startPoint x: 397, startPoint y: 474, endPoint x: 362, endPoint y: 487, distance: 37.6
click at [363, 487] on div "[STREET_ADDRESS][PERSON_NAME] 東京都庁第一本庁舎 45F" at bounding box center [412, 486] width 98 height 28
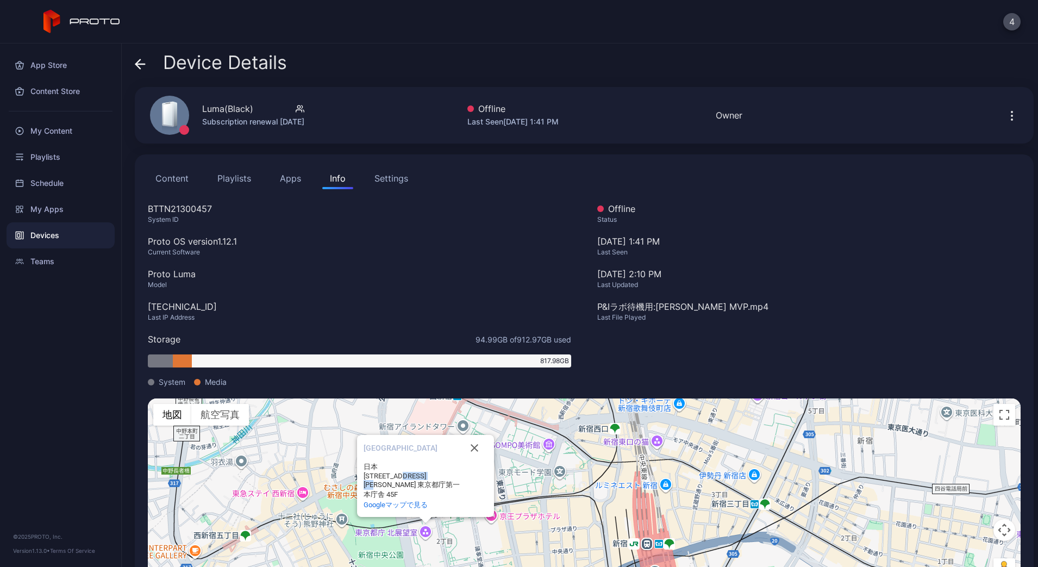
copy div "[PERSON_NAME][GEOGRAPHIC_DATA][GEOGRAPHIC_DATA]"
click at [194, 245] on div "Proto OS version 1.12.1" at bounding box center [359, 241] width 423 height 13
copy div "Proto OS version 1.12.1"
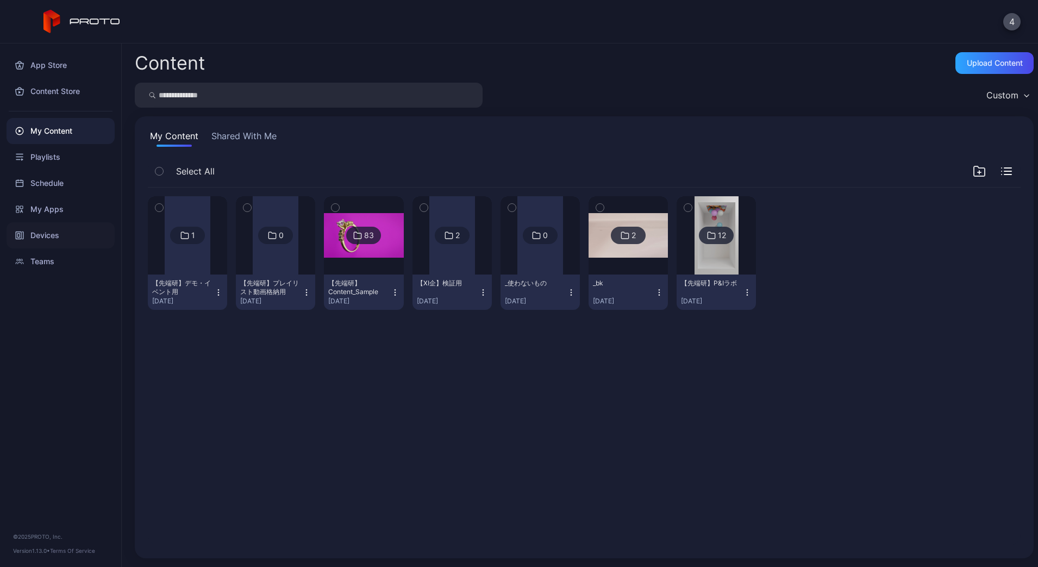
click at [52, 223] on div "Devices" at bounding box center [61, 235] width 108 height 26
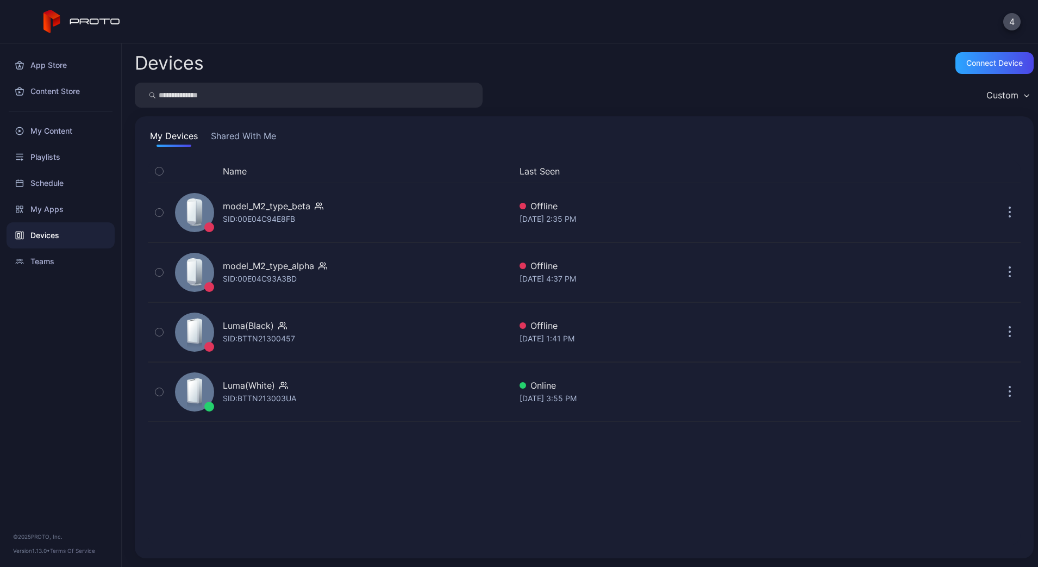
click at [255, 129] on button "Shared With Me" at bounding box center [244, 137] width 70 height 17
